Goal: Task Accomplishment & Management: Manage account settings

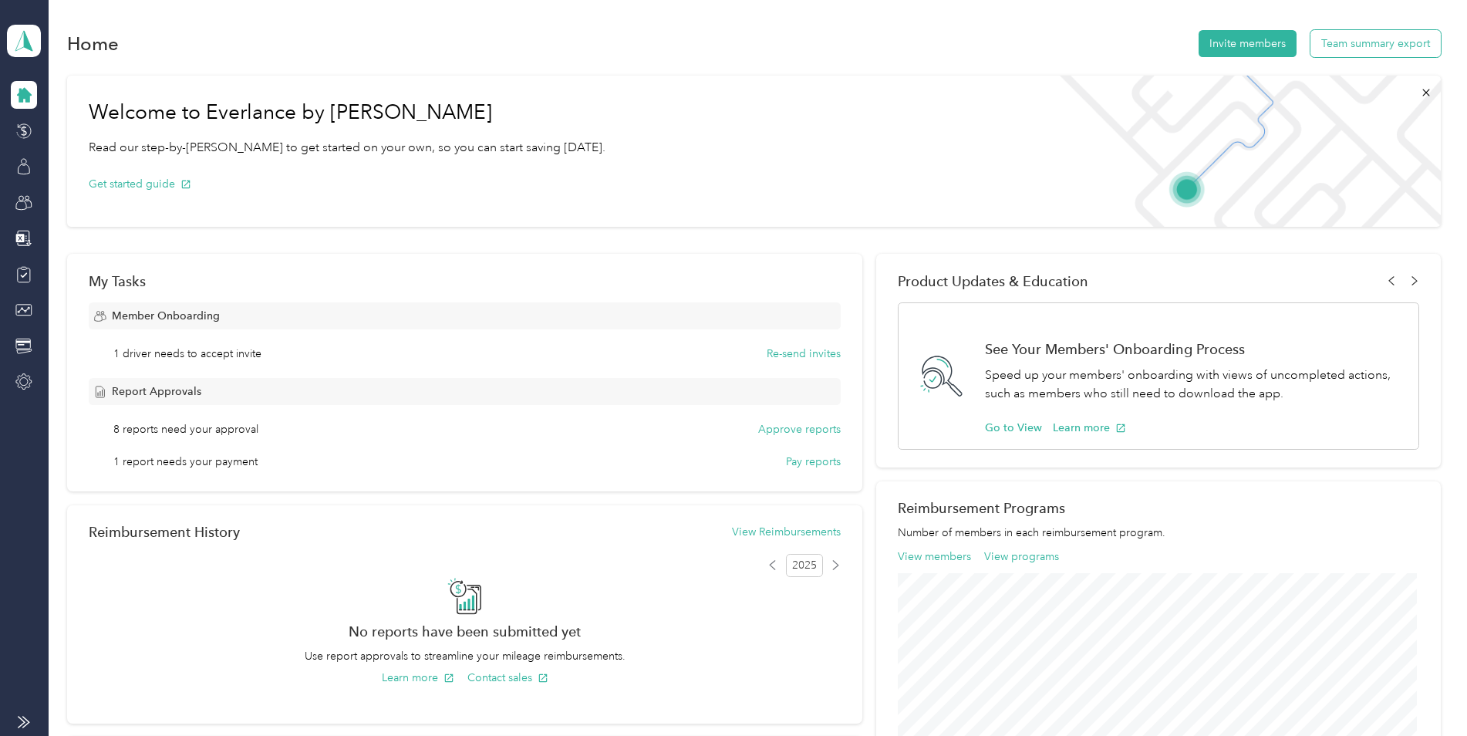
click at [1385, 42] on button "Team summary export" at bounding box center [1375, 43] width 130 height 27
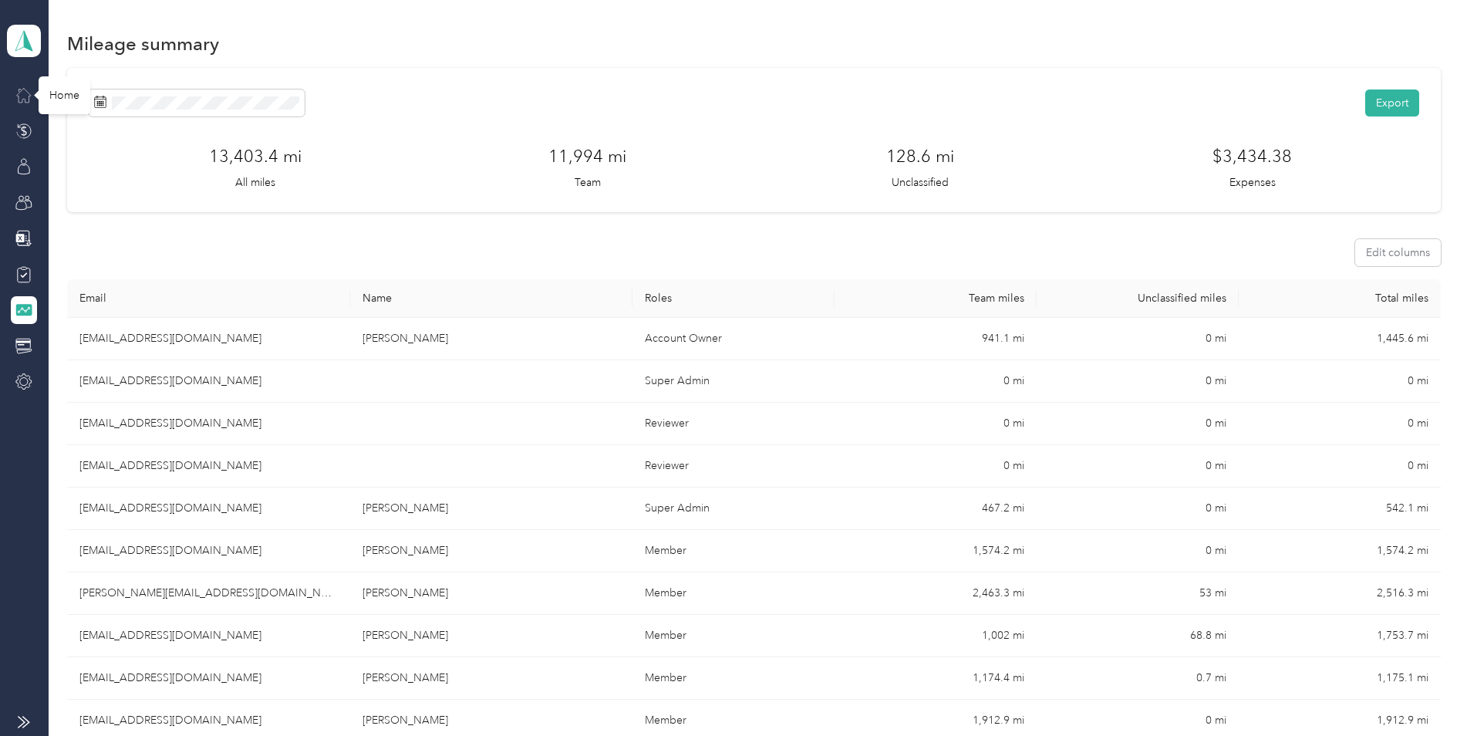
click at [19, 92] on icon at bounding box center [24, 96] width 14 height 14
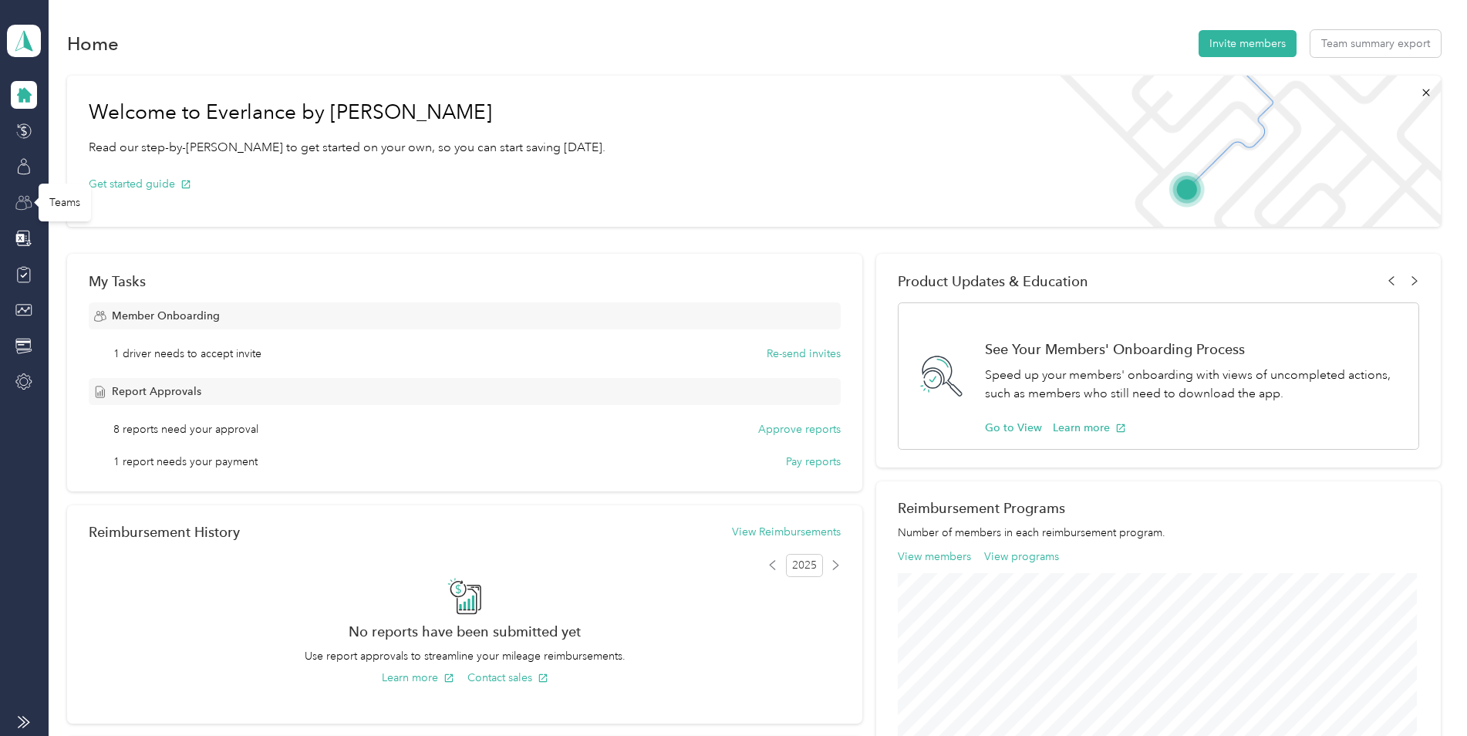
click at [24, 207] on icon at bounding box center [23, 202] width 17 height 17
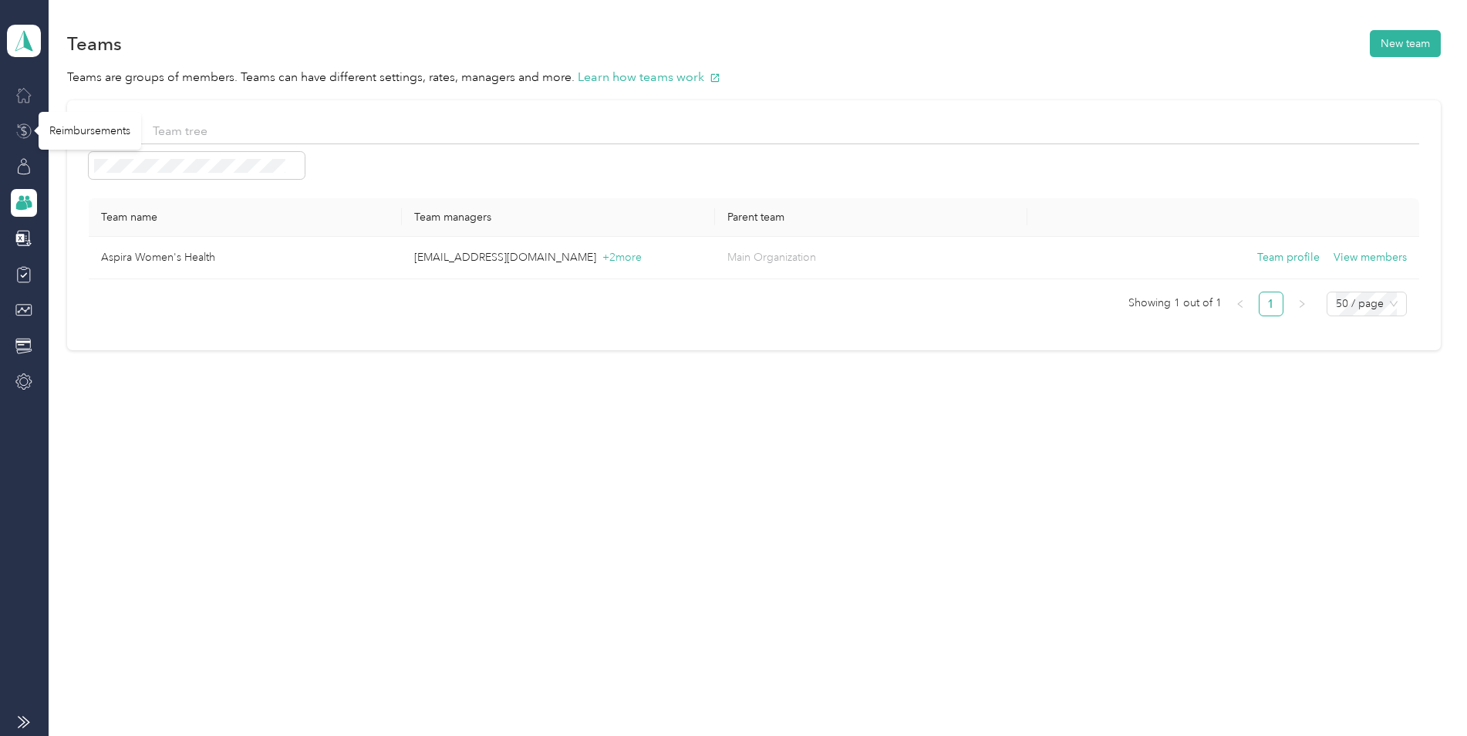
click at [24, 126] on icon at bounding box center [24, 131] width 5 height 10
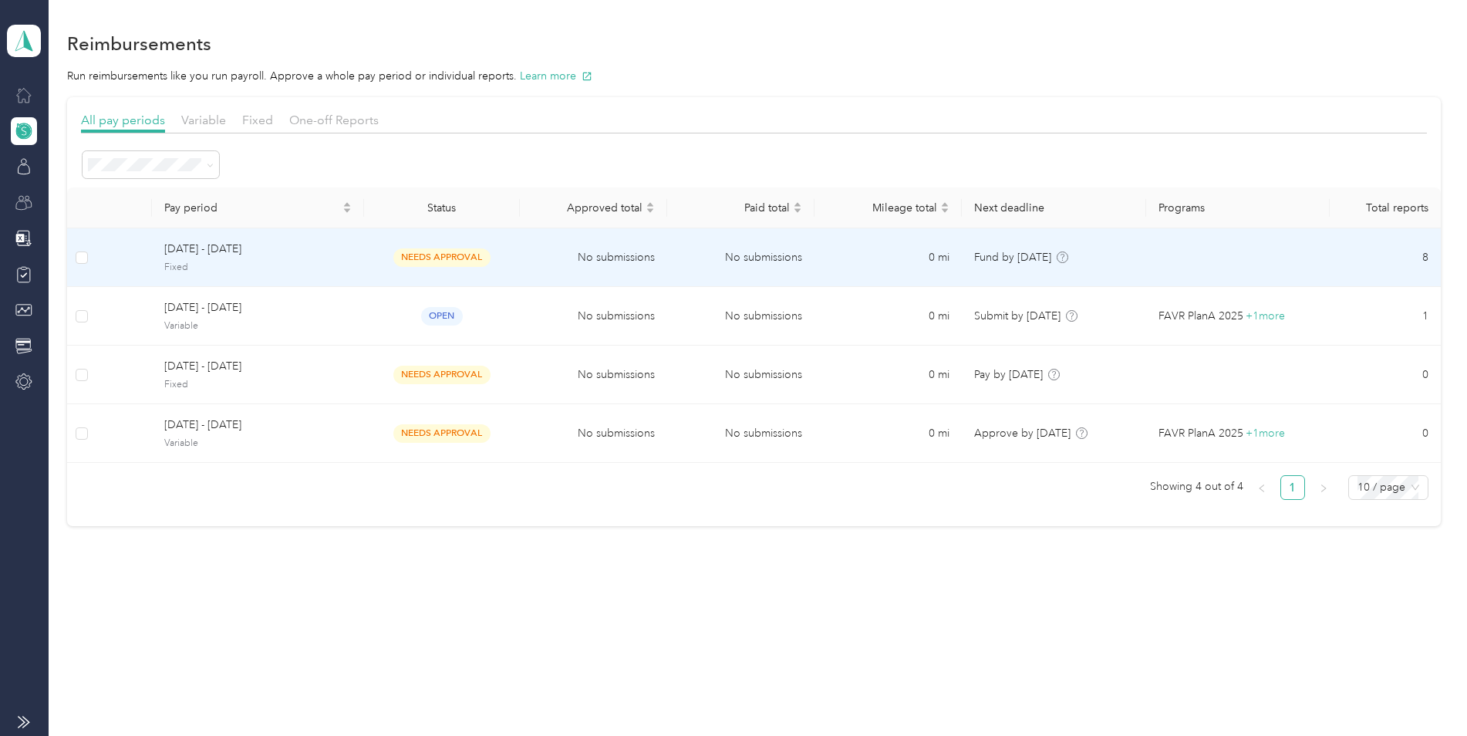
click at [332, 244] on span "[DATE] - [DATE]" at bounding box center [257, 249] width 187 height 17
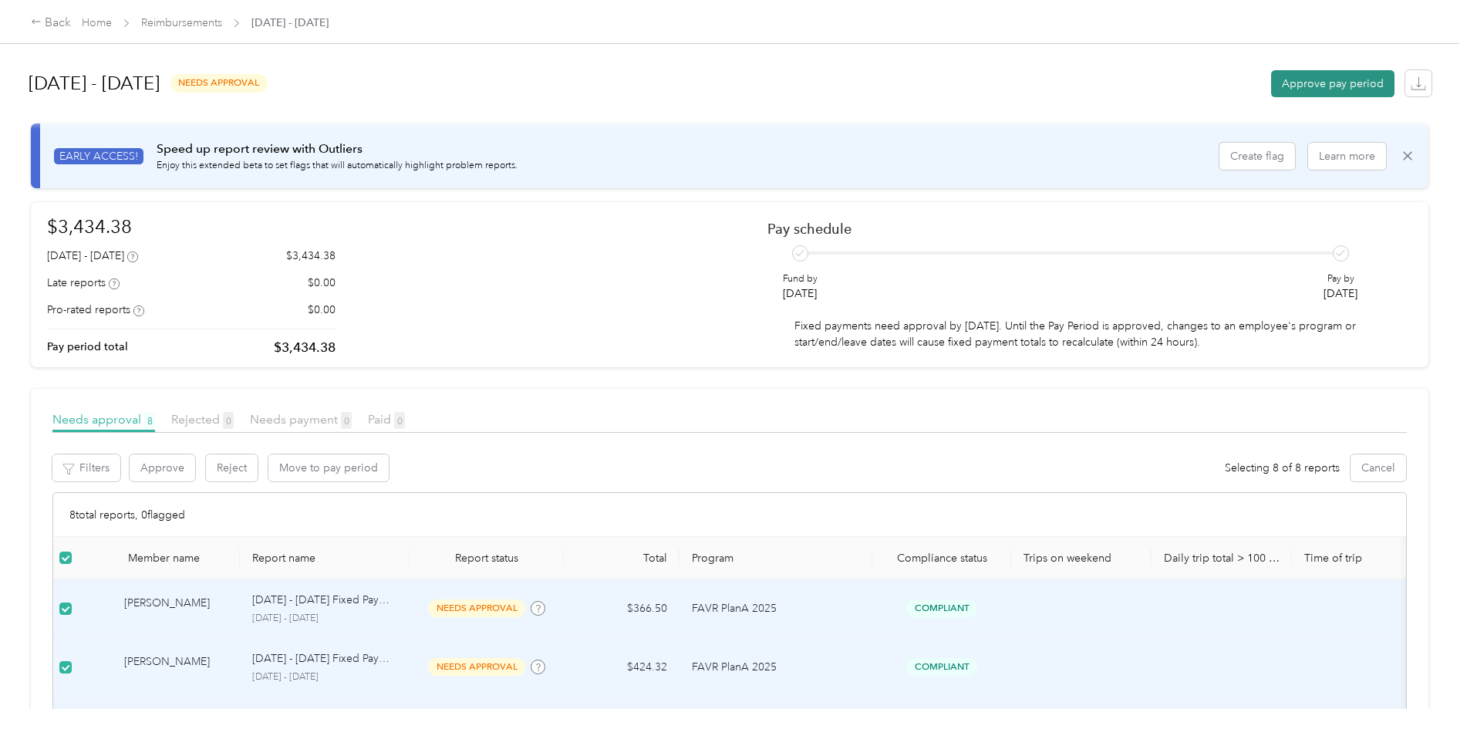
click at [1320, 78] on button "Approve pay period" at bounding box center [1332, 83] width 123 height 27
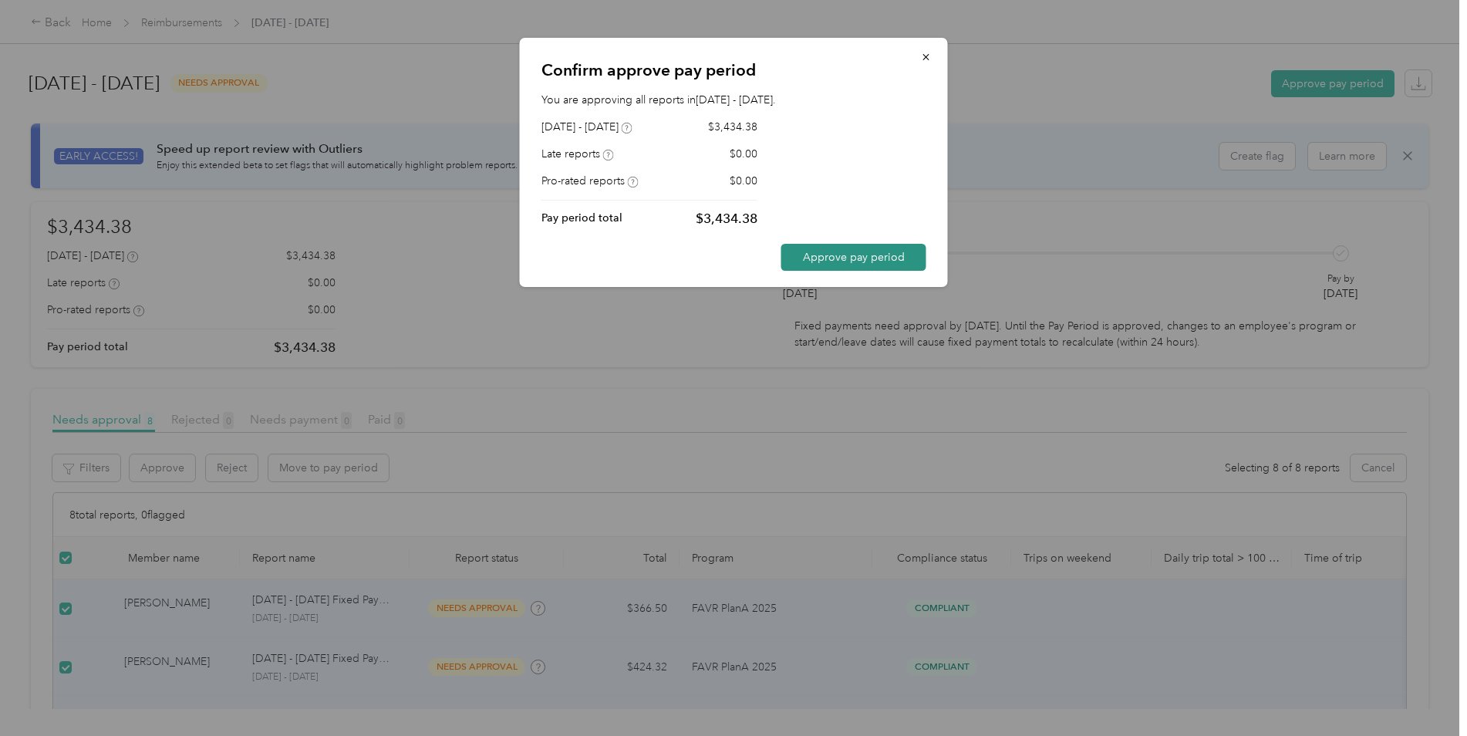
click at [869, 265] on button "Approve pay period" at bounding box center [853, 257] width 145 height 27
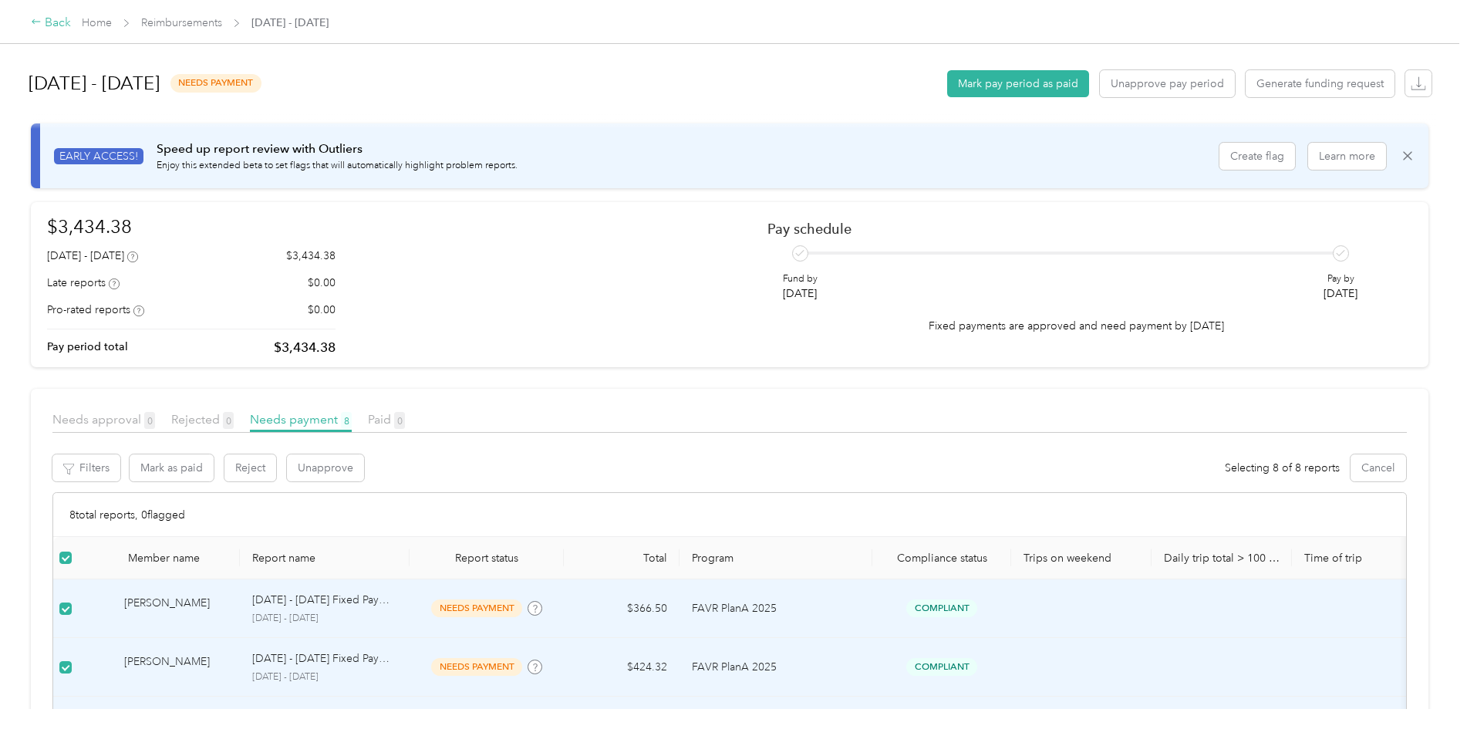
click at [52, 20] on div "Back" at bounding box center [51, 23] width 40 height 19
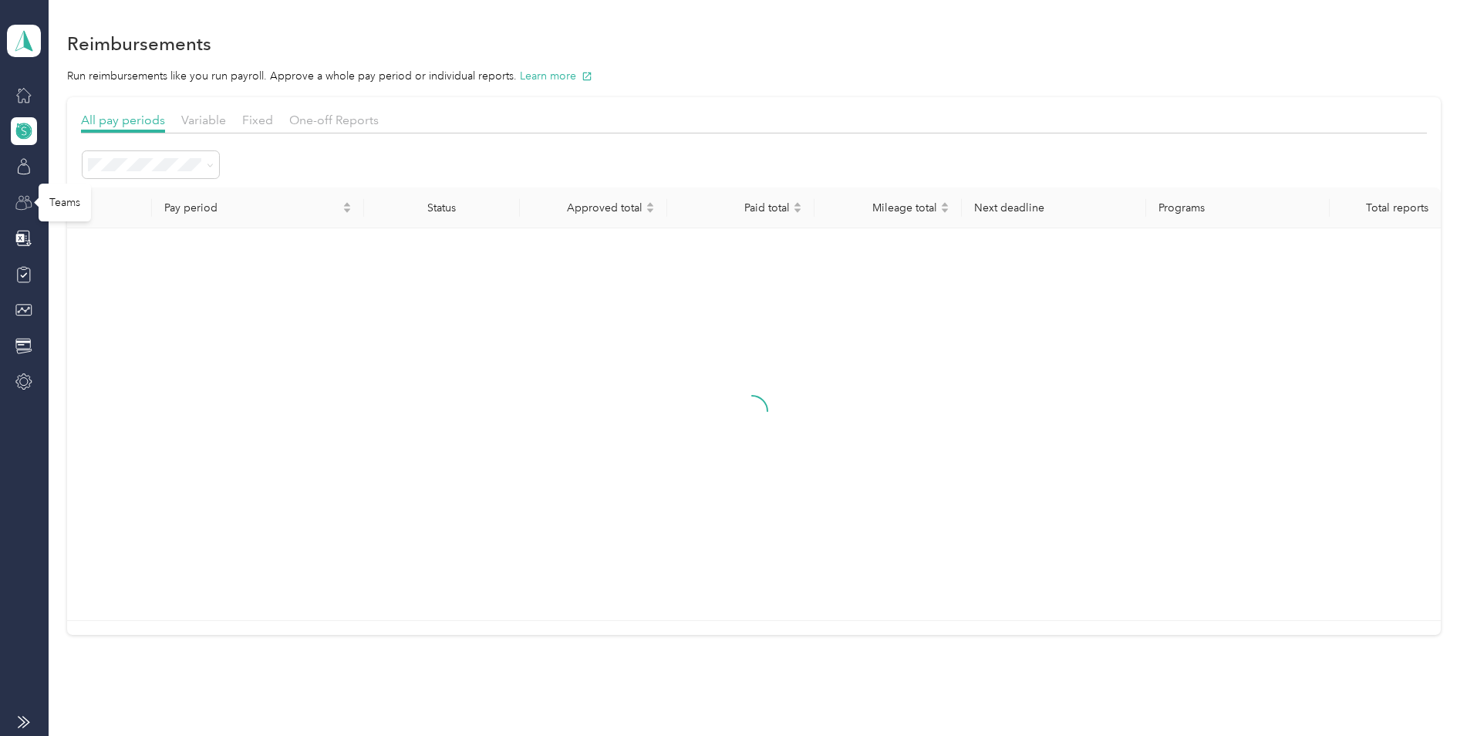
click at [23, 204] on icon at bounding box center [23, 202] width 17 height 17
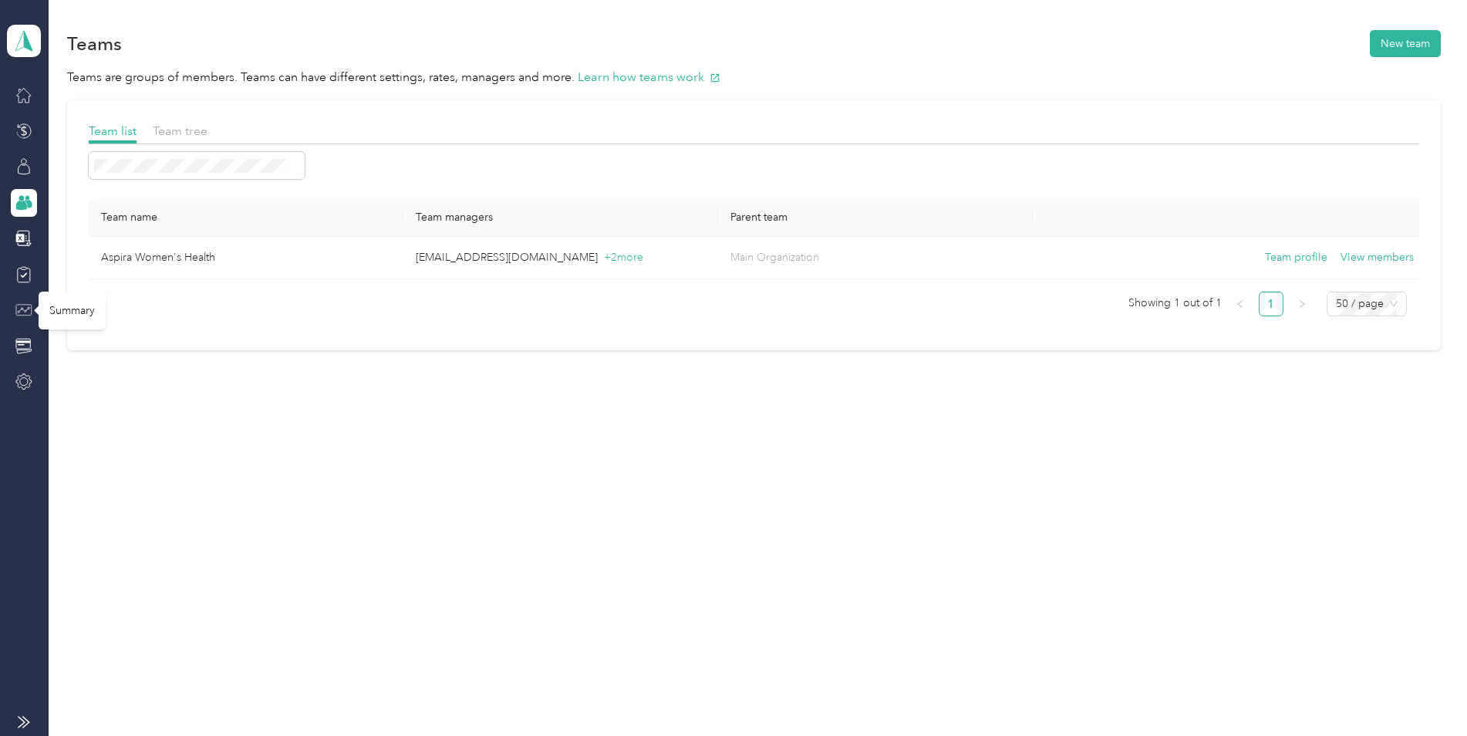
click at [25, 308] on icon at bounding box center [23, 310] width 17 height 17
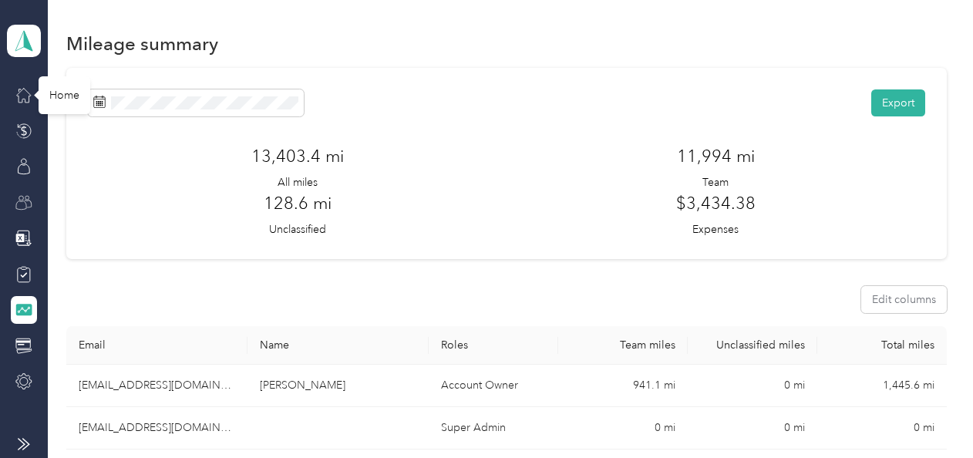
drag, startPoint x: 20, startPoint y: 91, endPoint x: 69, endPoint y: 97, distance: 49.0
click at [20, 91] on icon at bounding box center [23, 94] width 17 height 17
